Goal: Task Accomplishment & Management: Use online tool/utility

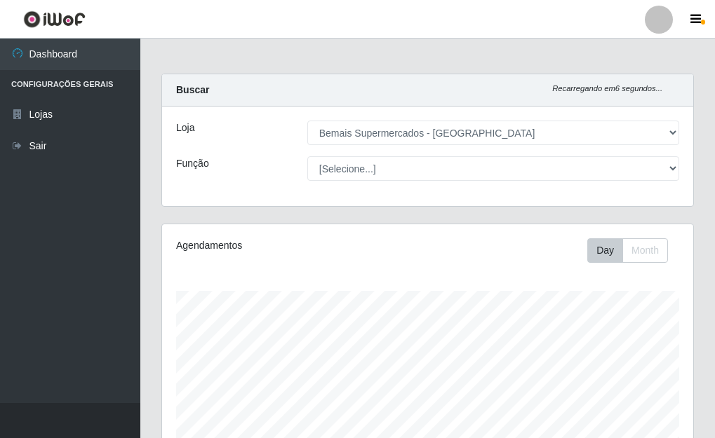
select select "249"
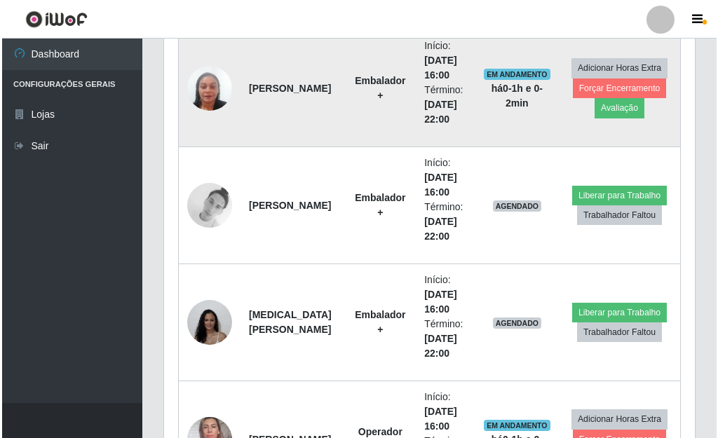
scroll to position [2488, 0]
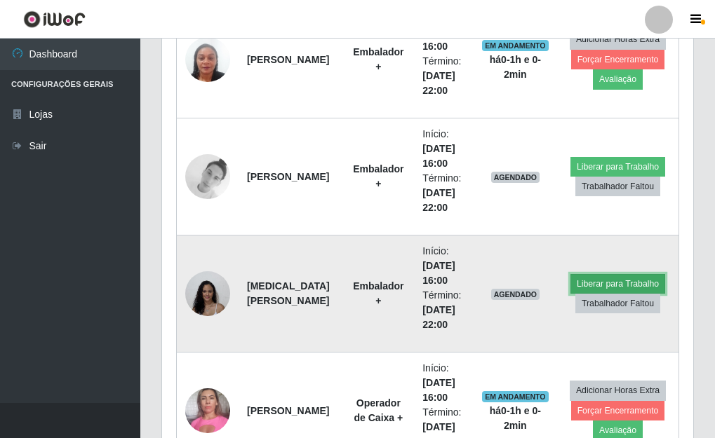
click at [621, 281] on button "Liberar para Trabalho" at bounding box center [617, 284] width 95 height 20
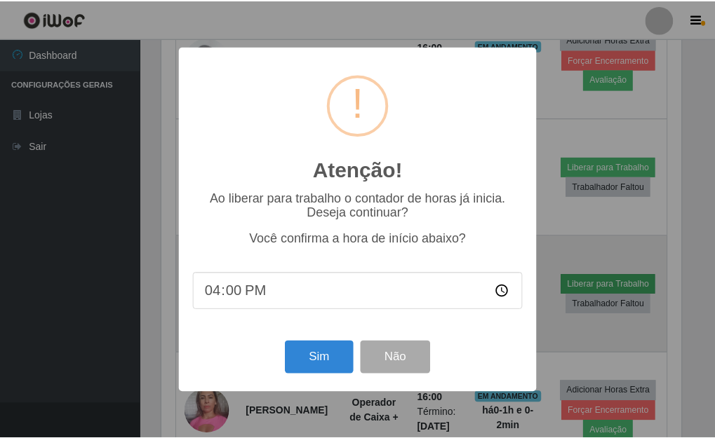
scroll to position [291, 523]
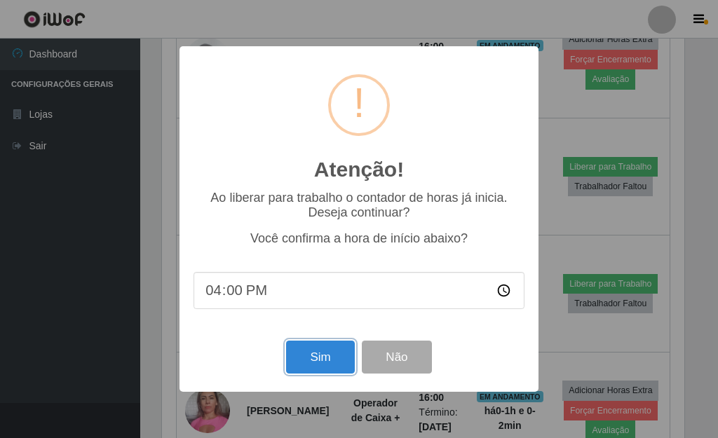
drag, startPoint x: 316, startPoint y: 361, endPoint x: 324, endPoint y: 341, distance: 22.0
click at [323, 349] on button "Sim" at bounding box center [320, 357] width 68 height 33
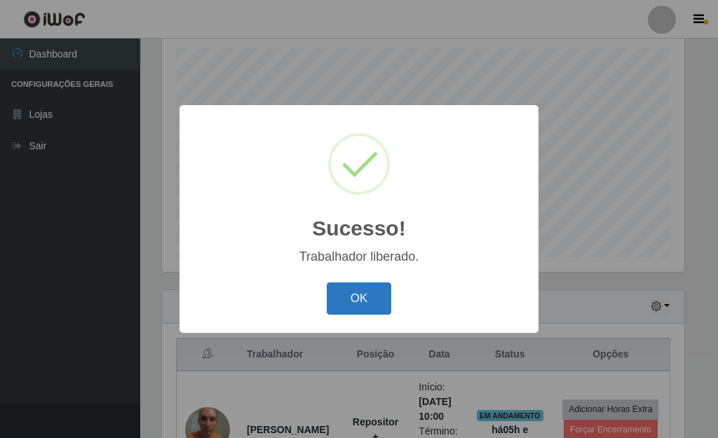
click at [370, 305] on button "OK" at bounding box center [359, 299] width 65 height 33
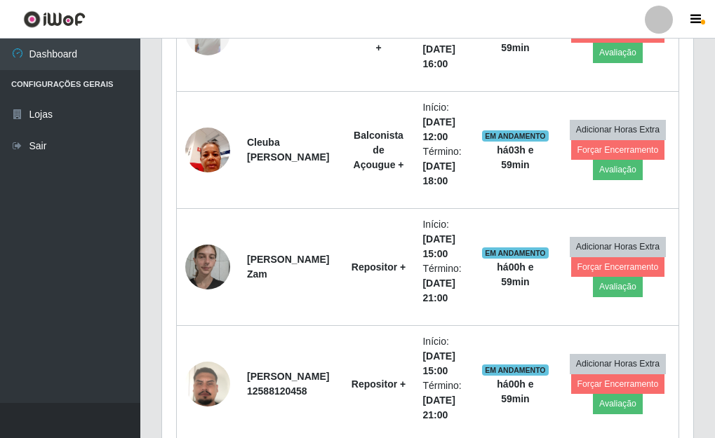
scroll to position [805, 0]
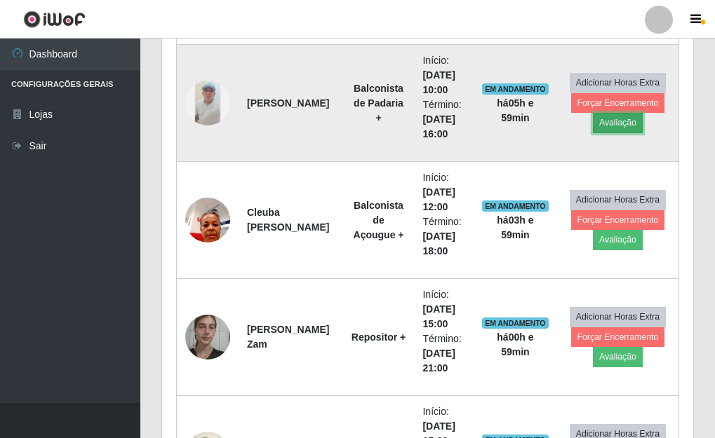
click at [621, 120] on button "Avaliação" at bounding box center [618, 123] width 50 height 20
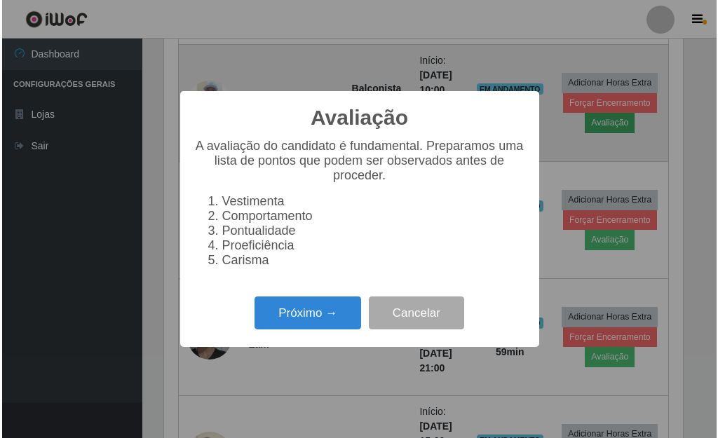
scroll to position [291, 523]
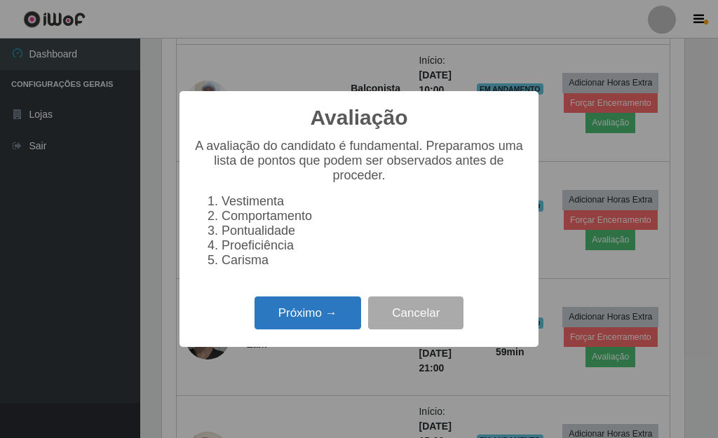
click at [336, 316] on button "Próximo →" at bounding box center [308, 313] width 107 height 33
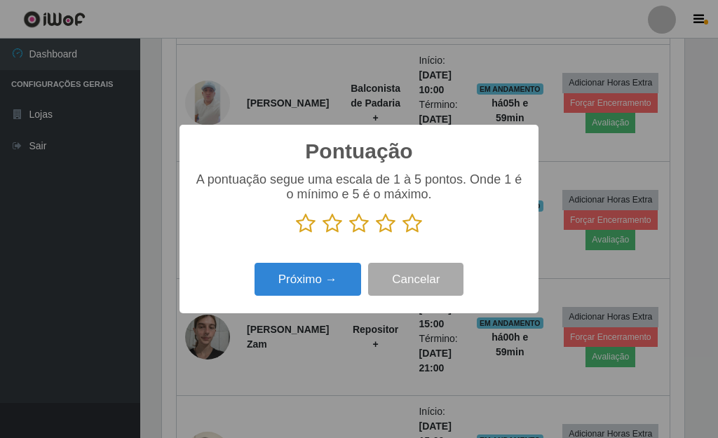
click at [419, 226] on icon at bounding box center [413, 223] width 20 height 21
click at [403, 234] on input "radio" at bounding box center [403, 234] width 0 height 0
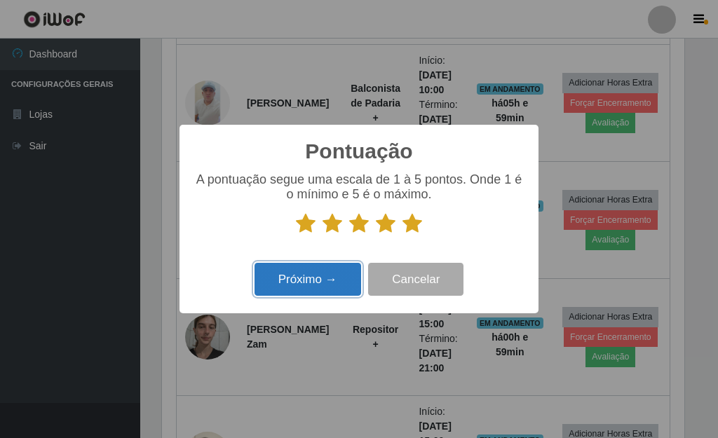
click at [345, 283] on button "Próximo →" at bounding box center [308, 279] width 107 height 33
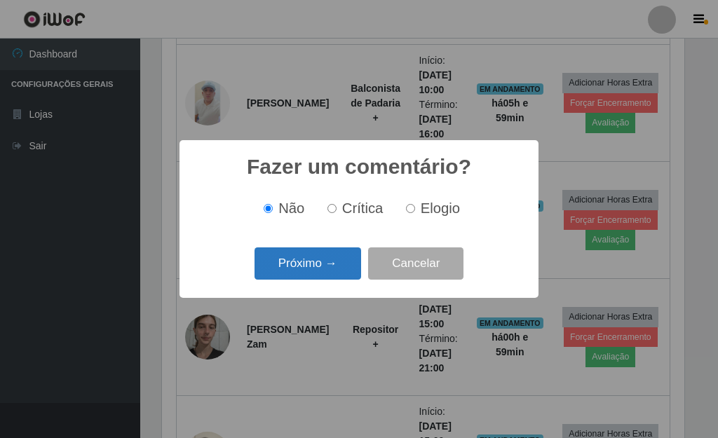
click at [327, 269] on button "Próximo →" at bounding box center [308, 264] width 107 height 33
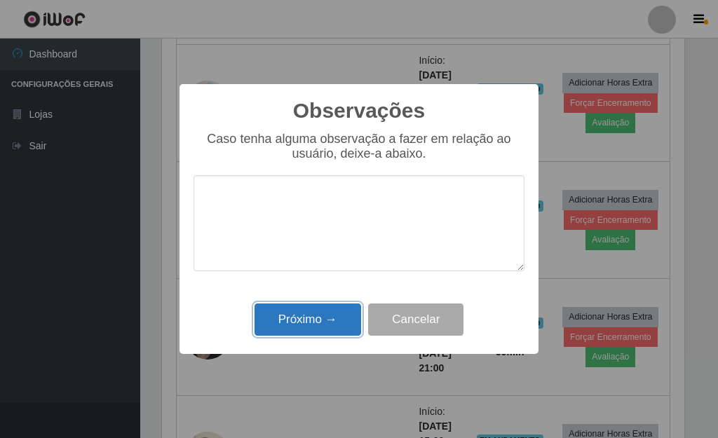
click at [319, 309] on button "Próximo →" at bounding box center [308, 320] width 107 height 33
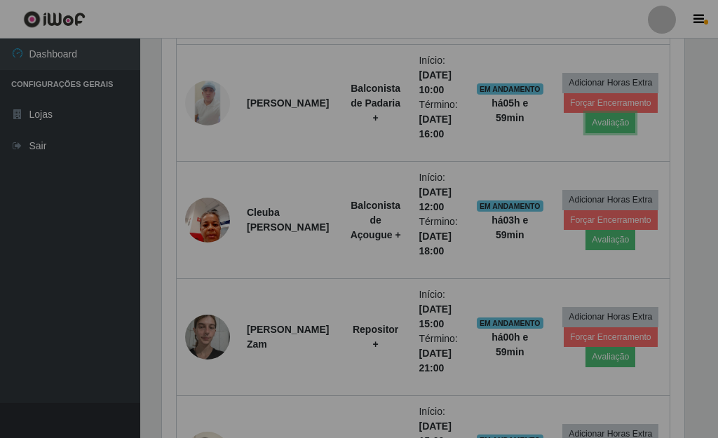
scroll to position [291, 531]
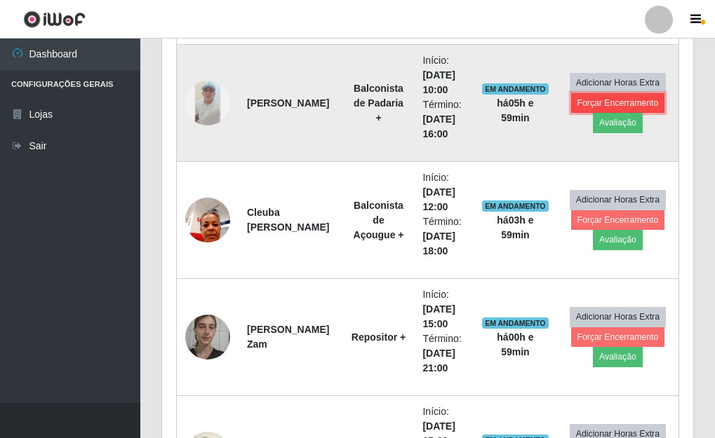
click at [583, 106] on button "Forçar Encerramento" at bounding box center [618, 103] width 94 height 20
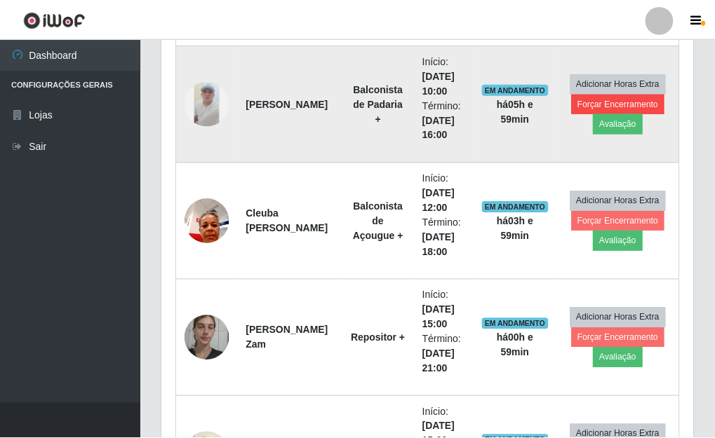
scroll to position [291, 523]
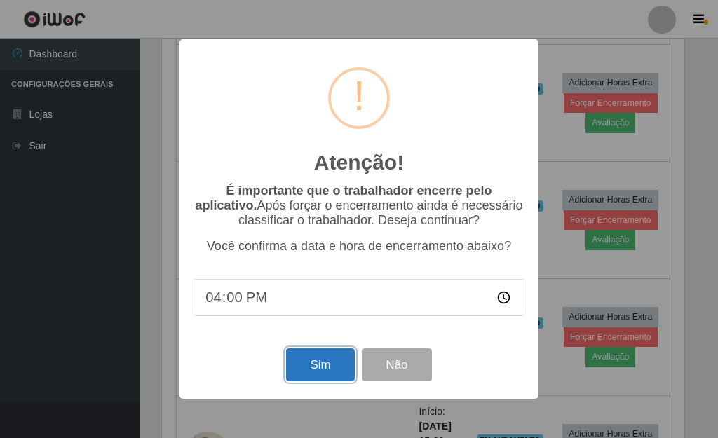
click at [321, 377] on button "Sim" at bounding box center [320, 365] width 68 height 33
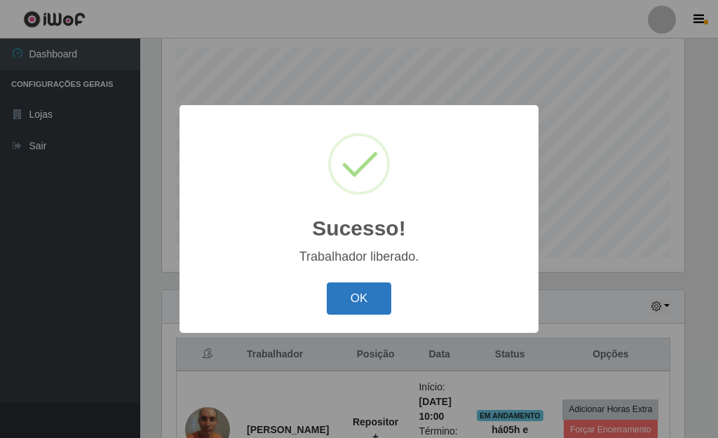
click at [335, 306] on button "OK" at bounding box center [359, 299] width 65 height 33
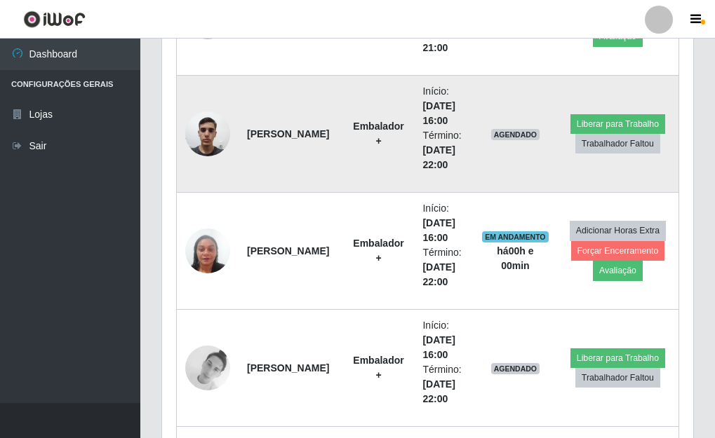
scroll to position [2068, 0]
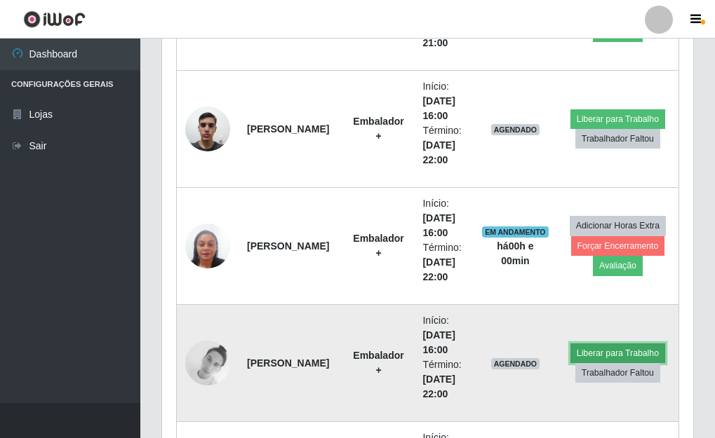
click at [584, 355] on button "Liberar para Trabalho" at bounding box center [617, 354] width 95 height 20
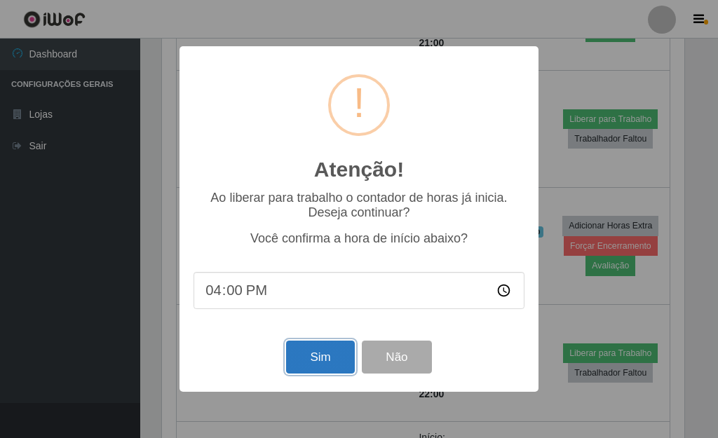
click at [332, 366] on button "Sim" at bounding box center [320, 357] width 68 height 33
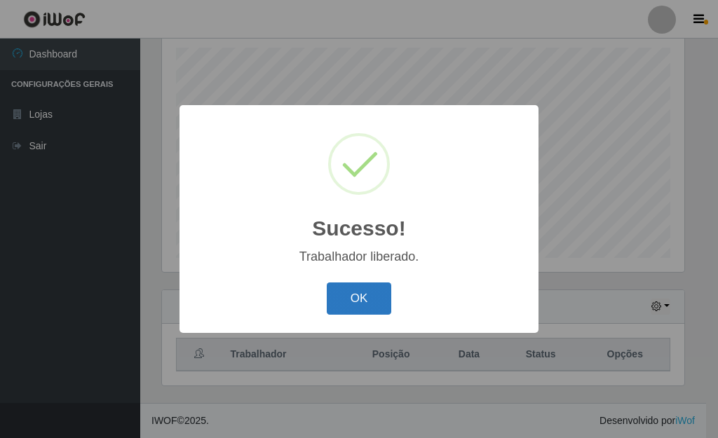
click at [360, 296] on button "OK" at bounding box center [359, 299] width 65 height 33
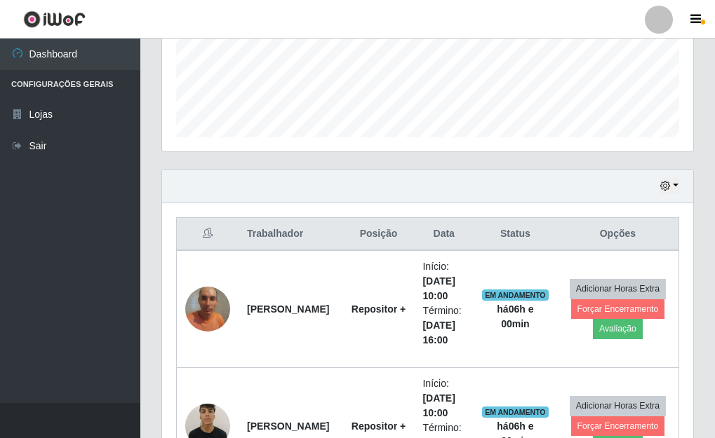
scroll to position [384, 0]
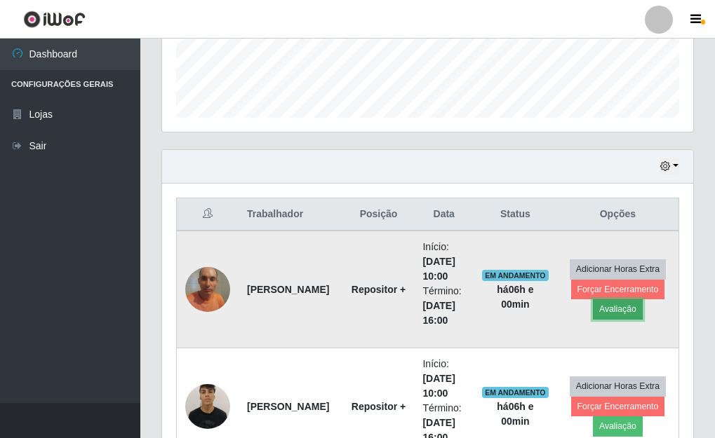
click at [622, 308] on button "Avaliação" at bounding box center [618, 310] width 50 height 20
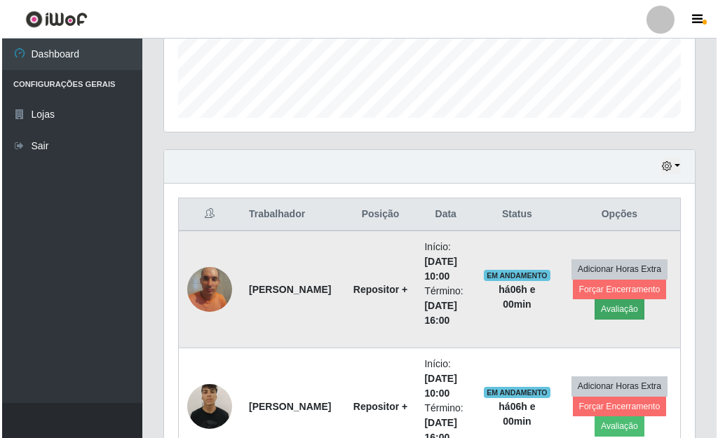
scroll to position [291, 523]
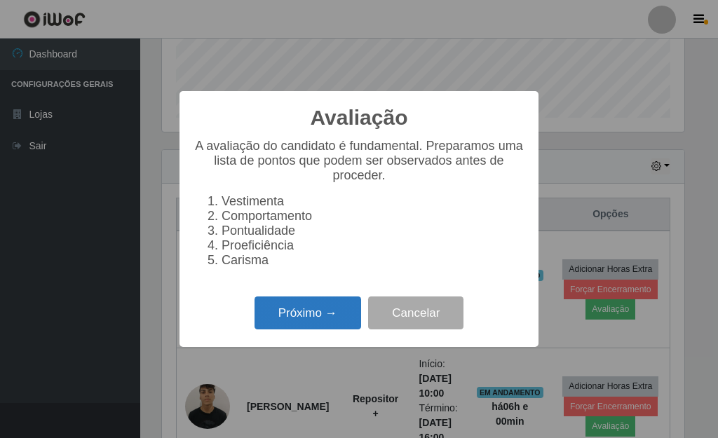
click at [260, 322] on button "Próximo →" at bounding box center [308, 313] width 107 height 33
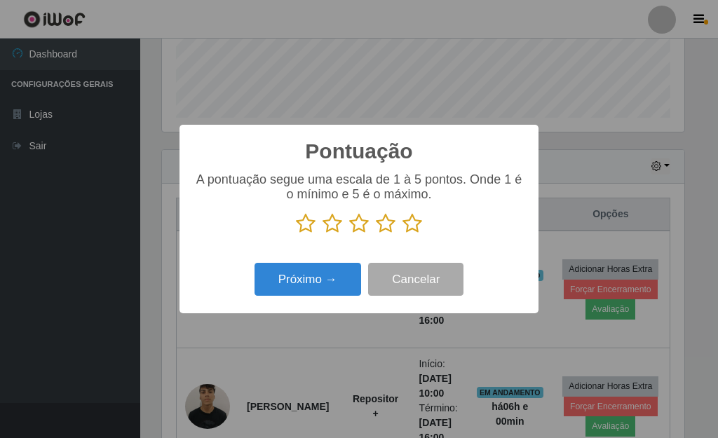
click at [406, 226] on icon at bounding box center [413, 223] width 20 height 21
click at [403, 234] on input "radio" at bounding box center [403, 234] width 0 height 0
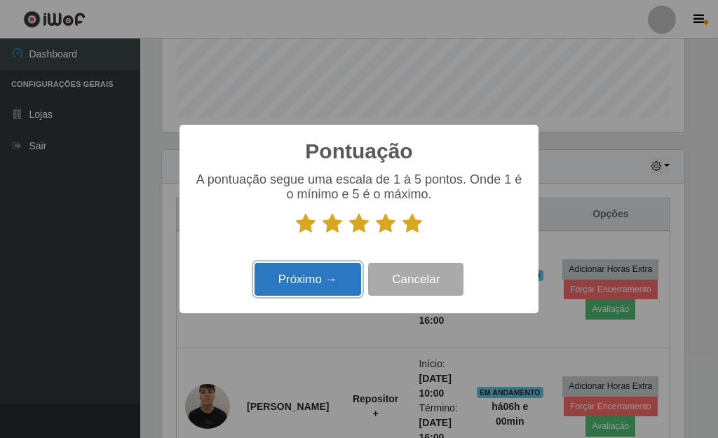
click at [321, 279] on button "Próximo →" at bounding box center [308, 279] width 107 height 33
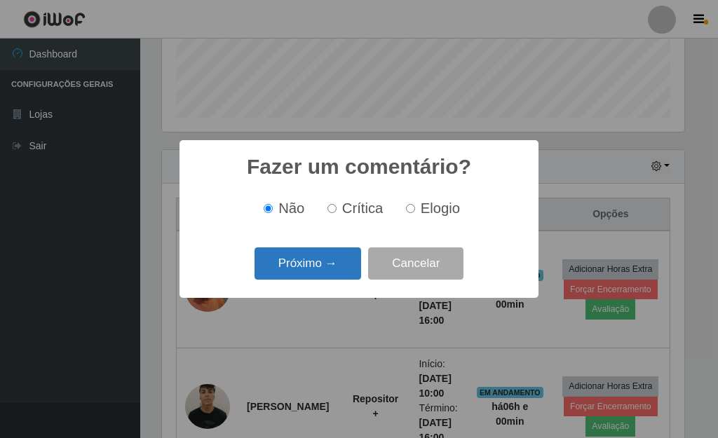
click at [326, 270] on button "Próximo →" at bounding box center [308, 264] width 107 height 33
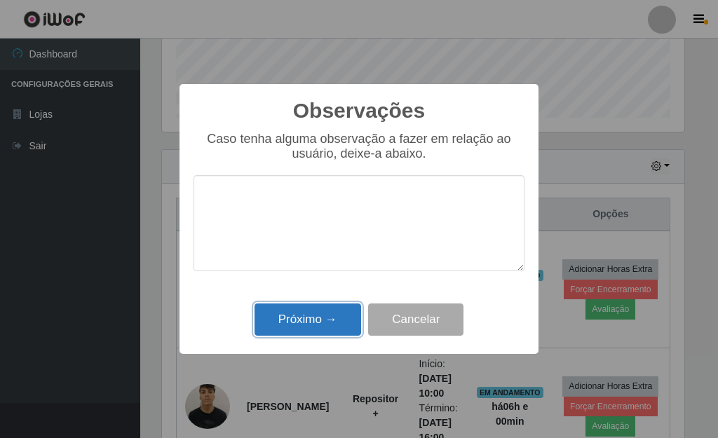
click at [332, 314] on button "Próximo →" at bounding box center [308, 320] width 107 height 33
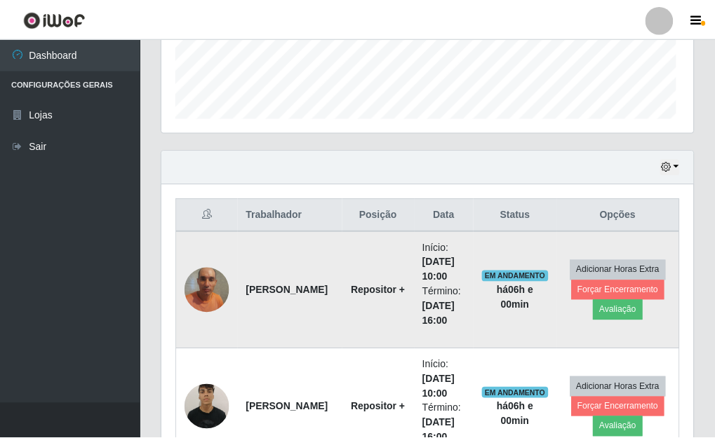
scroll to position [291, 531]
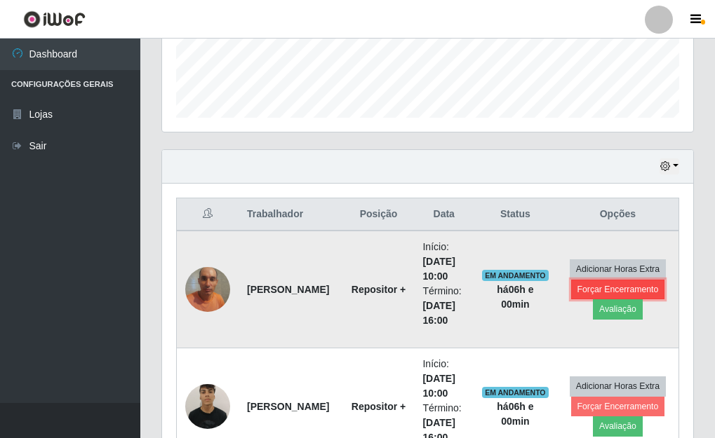
click at [640, 286] on button "Forçar Encerramento" at bounding box center [618, 290] width 94 height 20
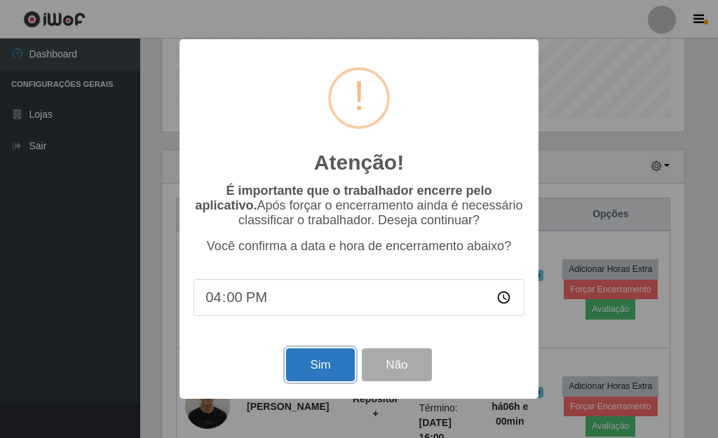
click at [304, 378] on button "Sim" at bounding box center [320, 365] width 68 height 33
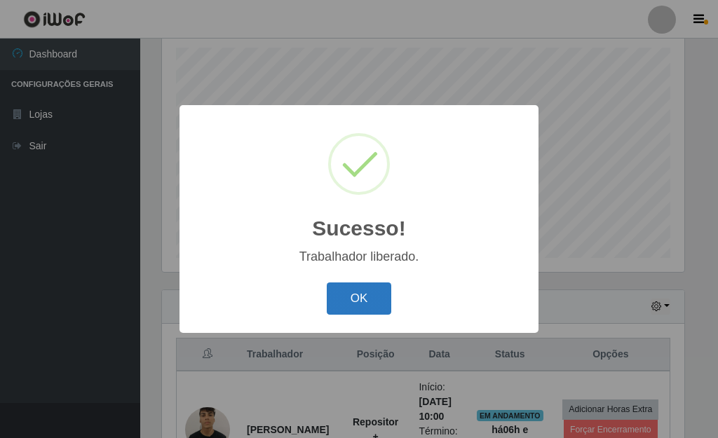
click at [372, 303] on button "OK" at bounding box center [359, 299] width 65 height 33
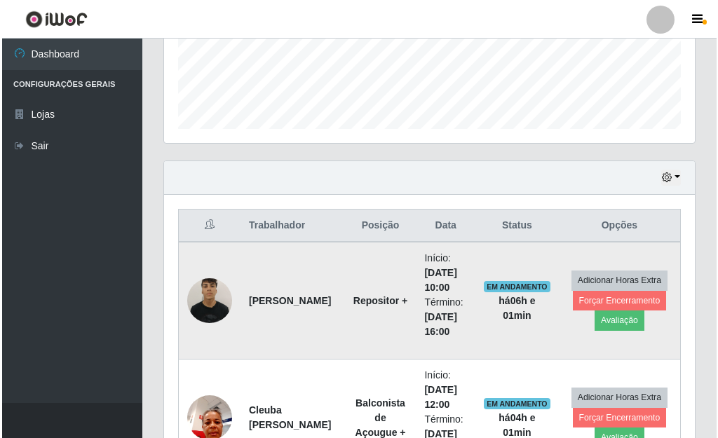
scroll to position [384, 0]
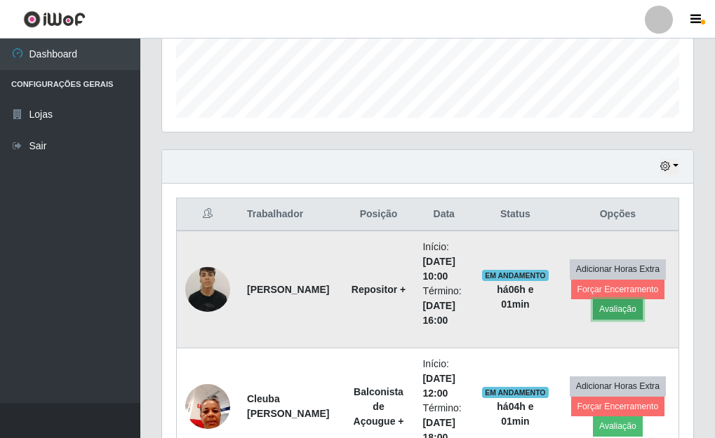
click at [608, 310] on button "Avaliação" at bounding box center [618, 310] width 50 height 20
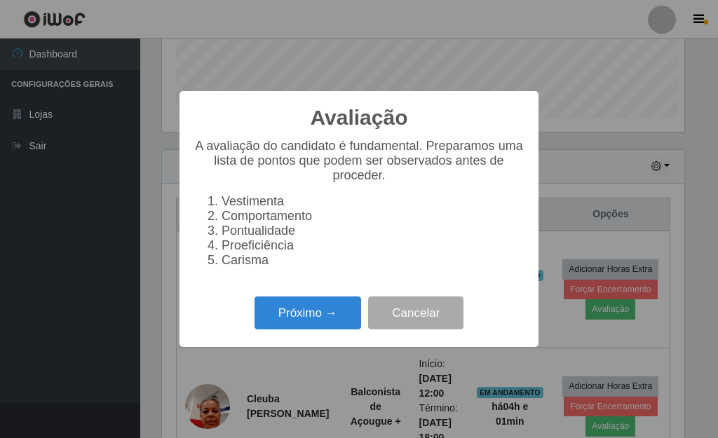
scroll to position [291, 523]
click at [347, 322] on button "Próximo →" at bounding box center [308, 313] width 107 height 33
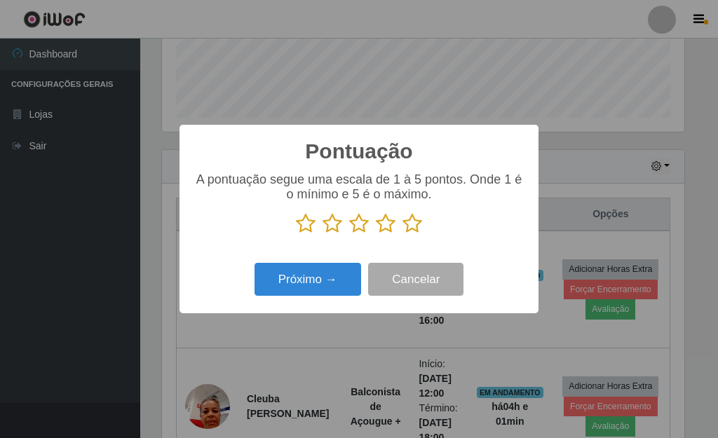
click at [409, 225] on icon at bounding box center [413, 223] width 20 height 21
click at [403, 234] on input "radio" at bounding box center [403, 234] width 0 height 0
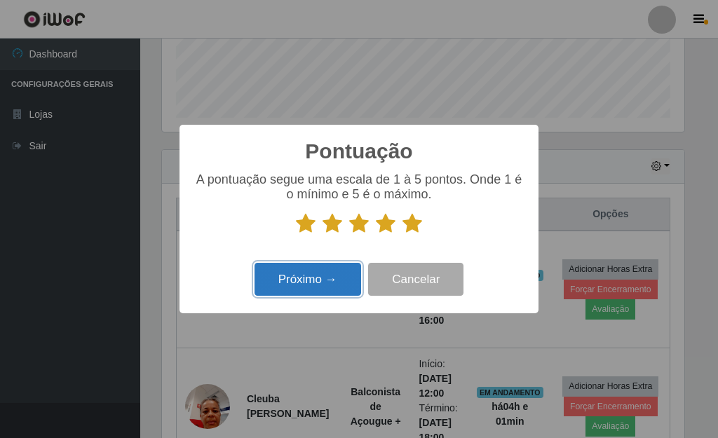
click at [353, 276] on button "Próximo →" at bounding box center [308, 279] width 107 height 33
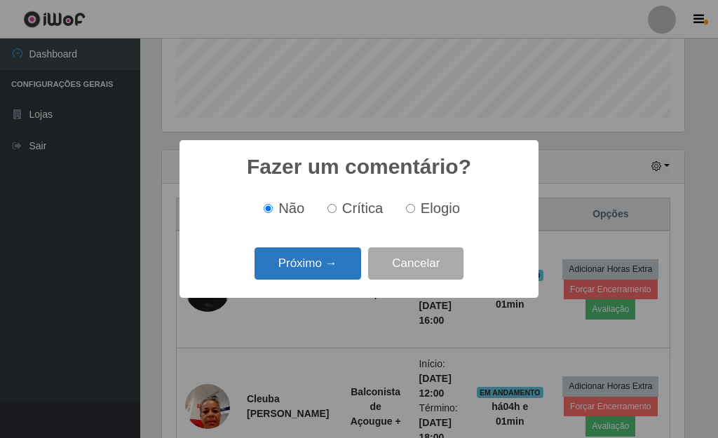
click at [326, 259] on button "Próximo →" at bounding box center [308, 264] width 107 height 33
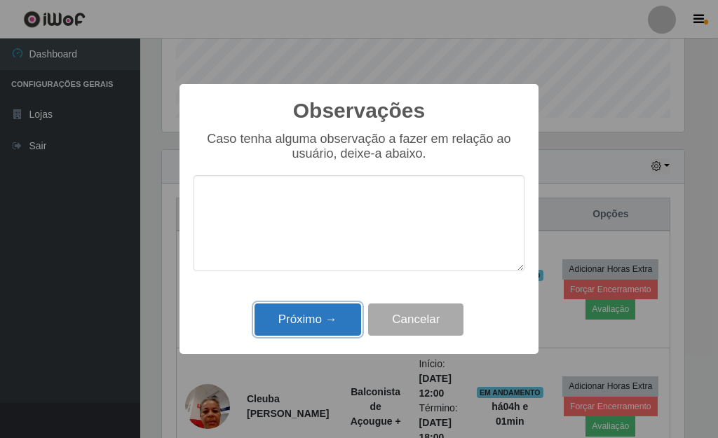
click at [342, 320] on button "Próximo →" at bounding box center [308, 320] width 107 height 33
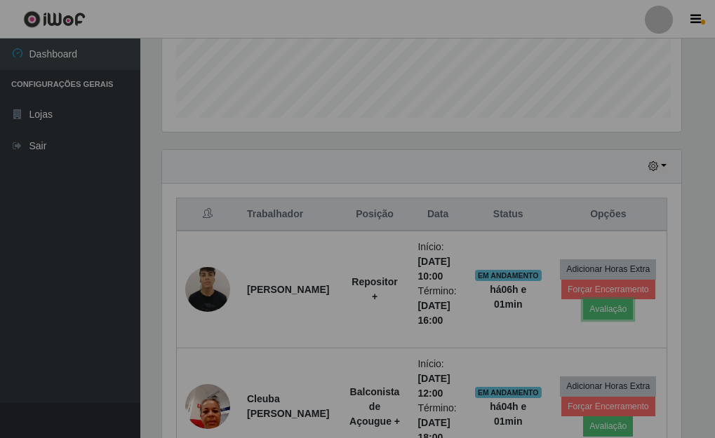
scroll to position [291, 531]
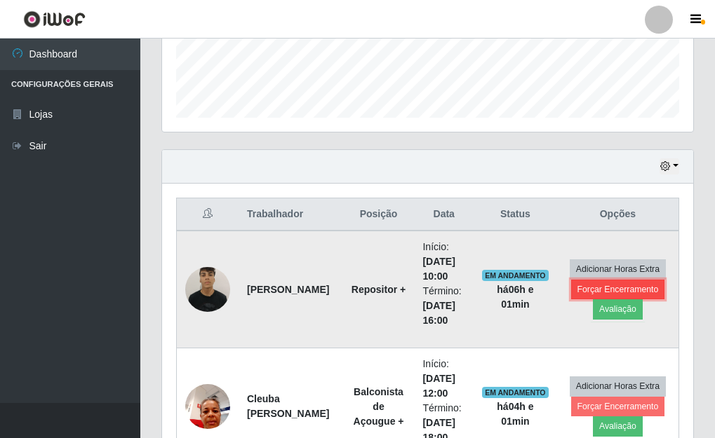
click at [645, 283] on button "Forçar Encerramento" at bounding box center [618, 290] width 94 height 20
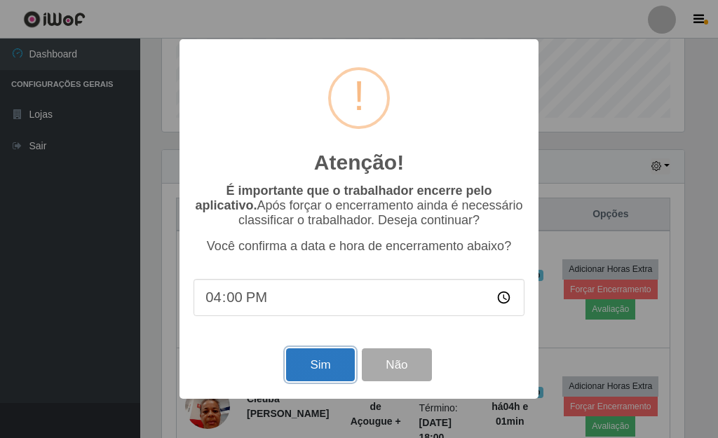
click at [300, 363] on button "Sim" at bounding box center [320, 365] width 68 height 33
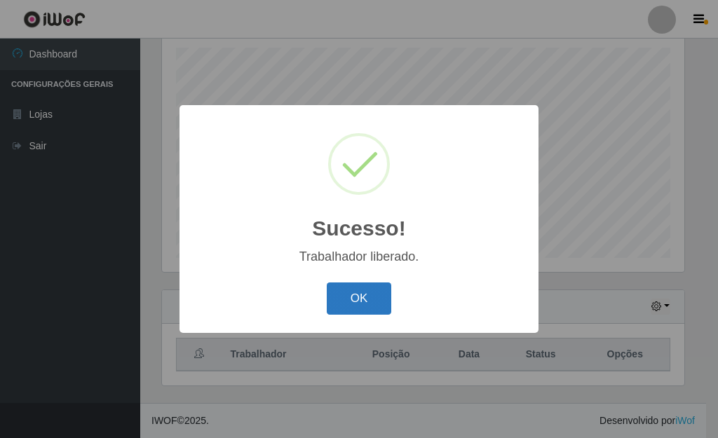
click at [362, 297] on button "OK" at bounding box center [359, 299] width 65 height 33
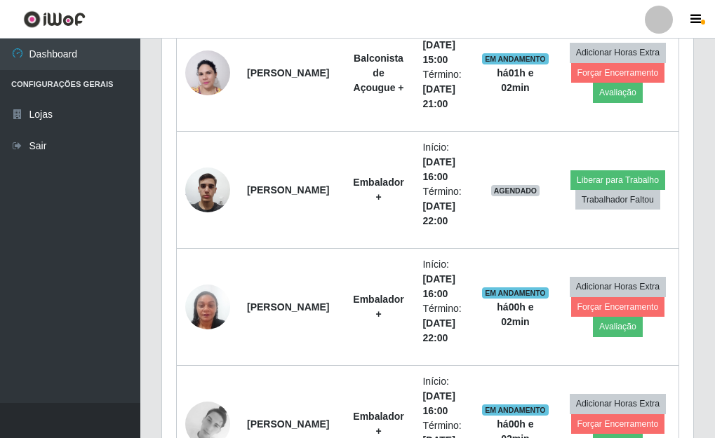
scroll to position [1776, 0]
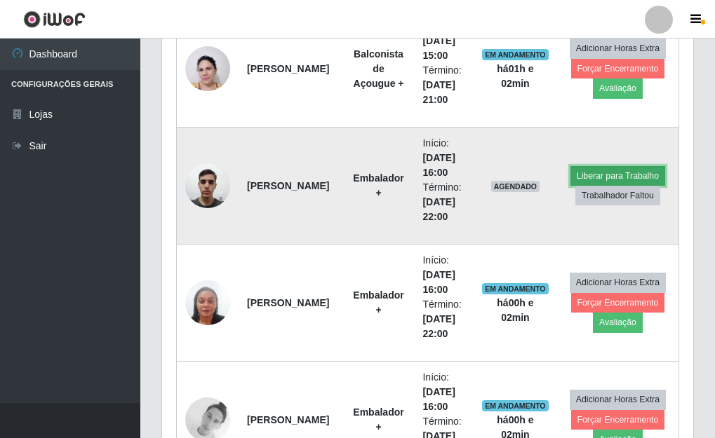
click at [607, 179] on button "Liberar para Trabalho" at bounding box center [617, 176] width 95 height 20
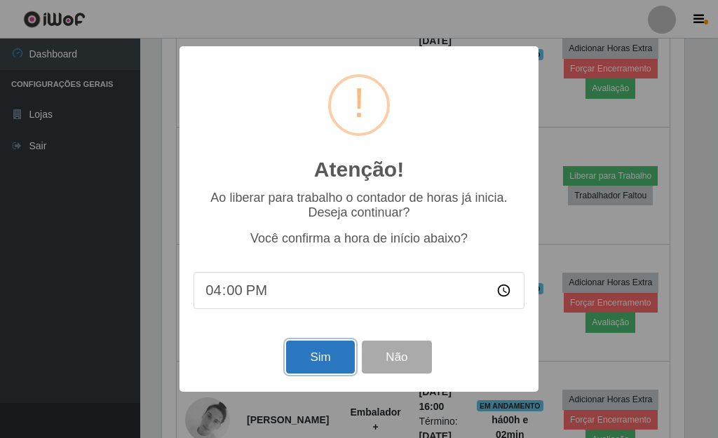
click at [305, 361] on button "Sim" at bounding box center [320, 357] width 68 height 33
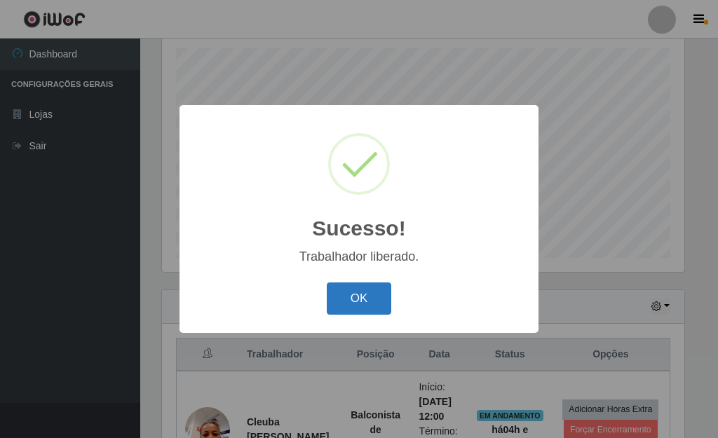
click at [356, 306] on button "OK" at bounding box center [359, 299] width 65 height 33
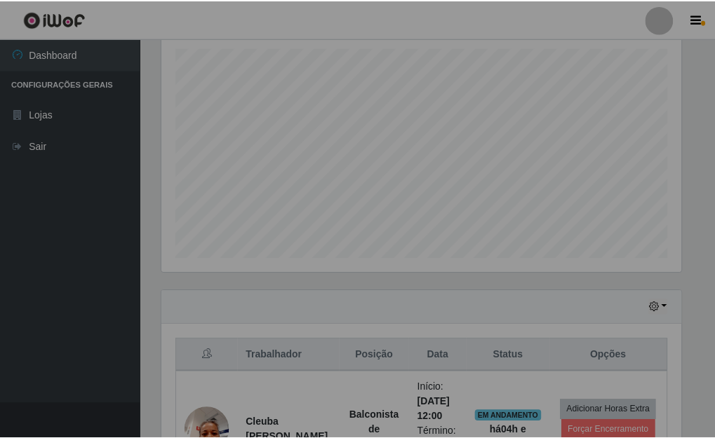
scroll to position [291, 531]
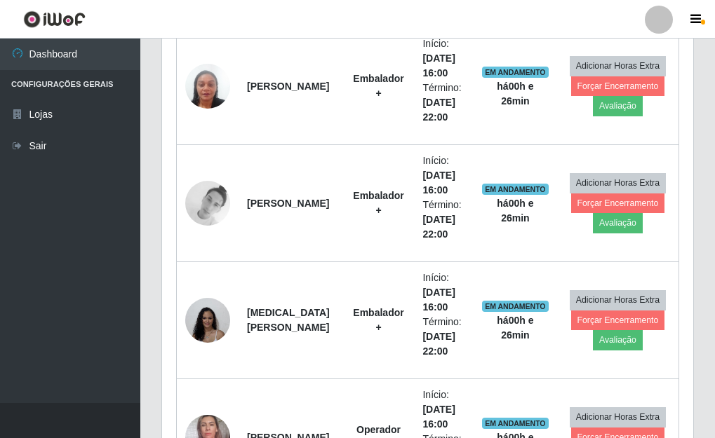
scroll to position [1908, 0]
